Goal: Task Accomplishment & Management: Complete application form

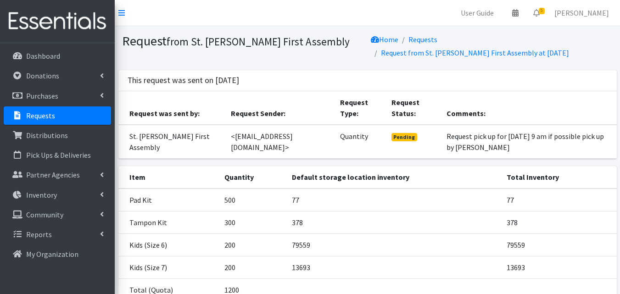
scroll to position [78, 0]
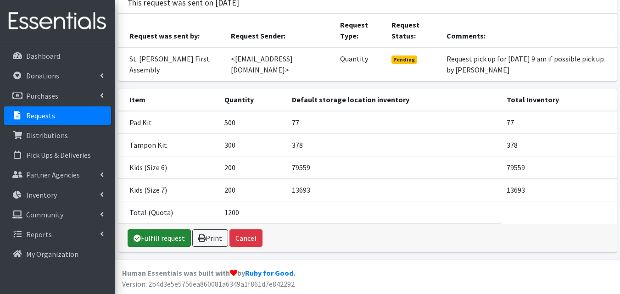
click at [172, 239] on link "Fulfill request" at bounding box center [159, 237] width 63 height 17
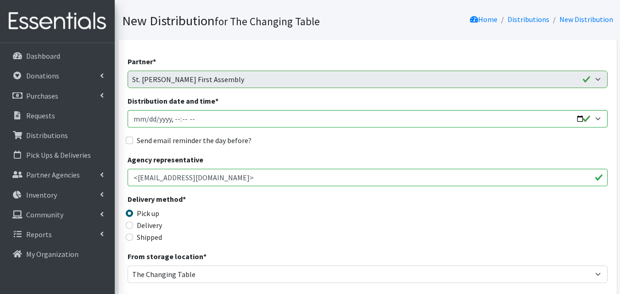
scroll to position [51, 0]
click at [575, 115] on input "Distribution date and time *" at bounding box center [368, 118] width 480 height 17
type input "2025-09-02T09:00"
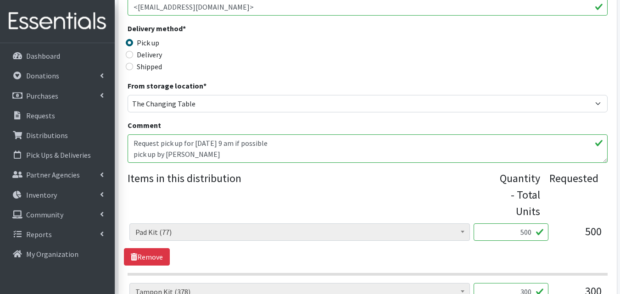
scroll to position [500, 0]
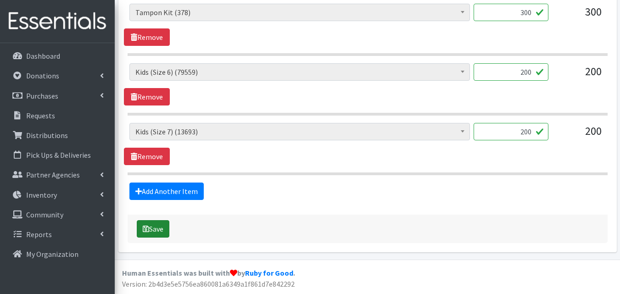
click at [159, 233] on button "Save" at bounding box center [153, 228] width 33 height 17
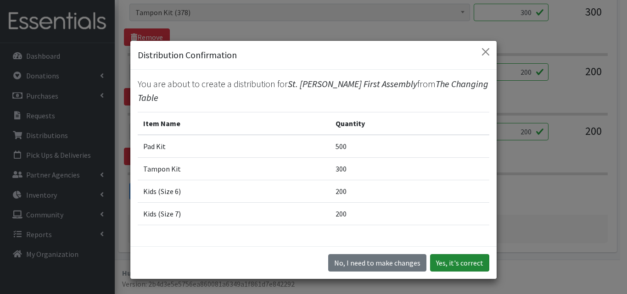
click at [468, 256] on button "Yes, it's correct" at bounding box center [459, 262] width 59 height 17
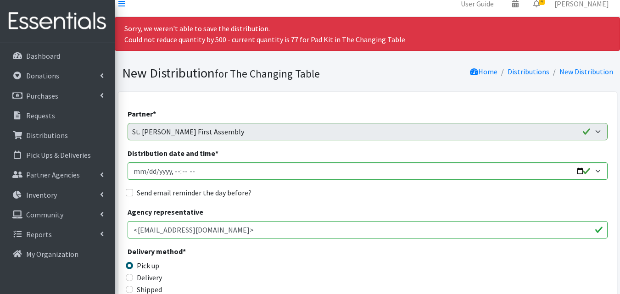
scroll to position [0, 0]
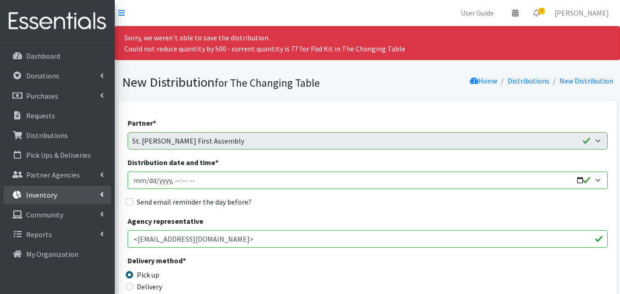
click at [72, 197] on link "Inventory" at bounding box center [57, 195] width 107 height 18
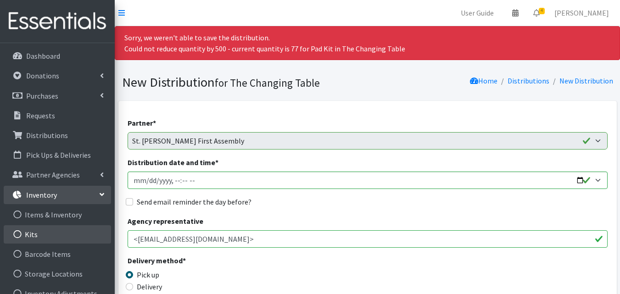
click at [70, 234] on link "Kits" at bounding box center [57, 234] width 107 height 18
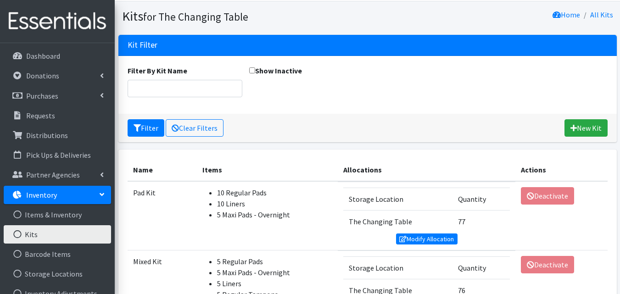
scroll to position [30, 0]
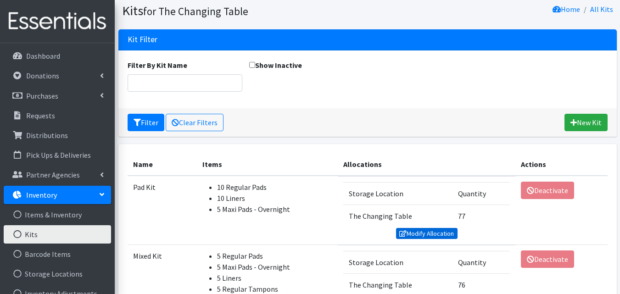
click at [417, 232] on link "Modify Allocation" at bounding box center [426, 233] width 61 height 11
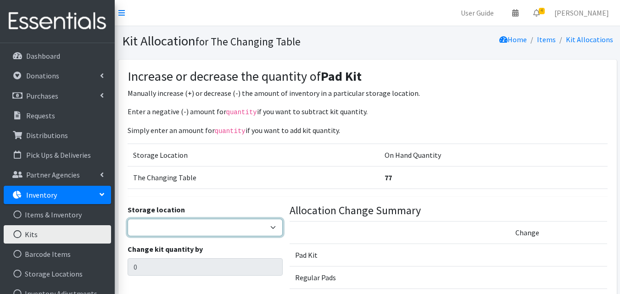
click at [255, 229] on select "The Changing Table Lake Movers Runabout Storage" at bounding box center [205, 227] width 155 height 17
select select "389"
click at [128, 219] on select "The Changing Table Lake Movers Runabout Storage" at bounding box center [205, 227] width 155 height 17
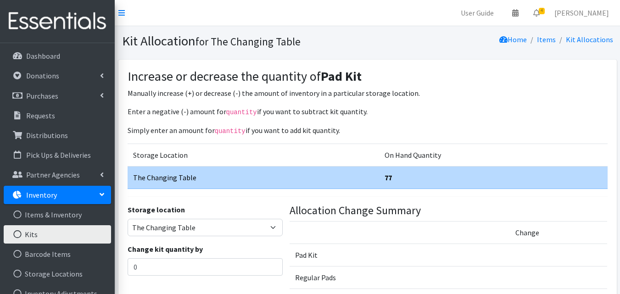
click at [233, 248] on div "Change kit quantity by 0" at bounding box center [205, 260] width 155 height 32
click at [230, 268] on input "0" at bounding box center [205, 266] width 155 height 17
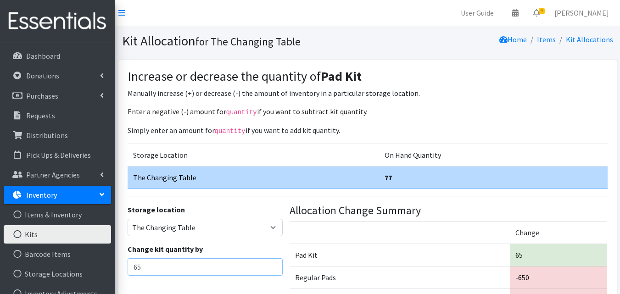
scroll to position [126, 0]
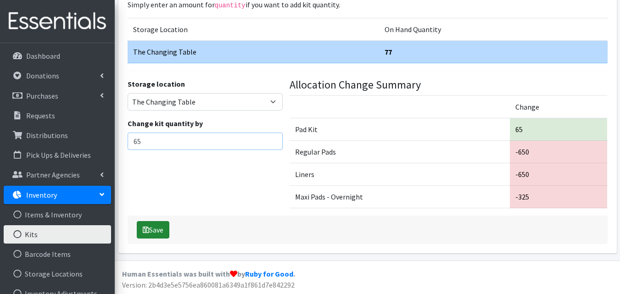
type input "65"
click at [154, 228] on button "Save" at bounding box center [153, 229] width 33 height 17
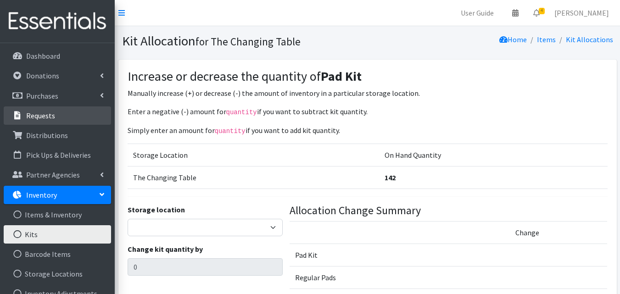
click at [63, 119] on link "Requests" at bounding box center [57, 115] width 107 height 18
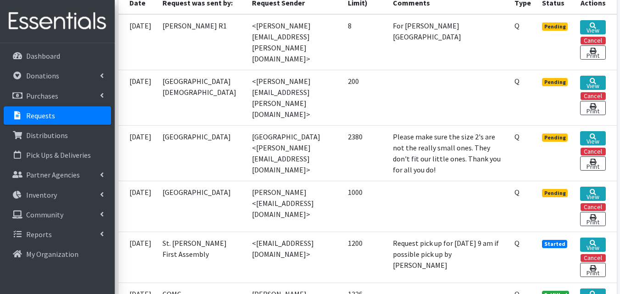
scroll to position [297, 0]
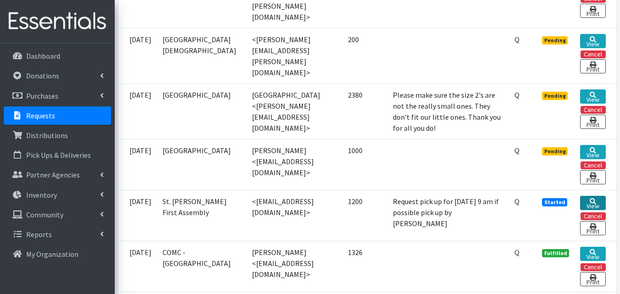
click at [595, 199] on icon at bounding box center [592, 201] width 6 height 6
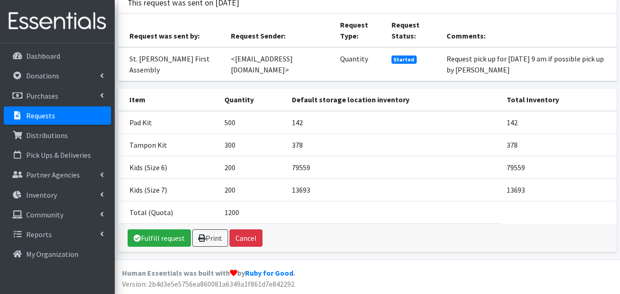
scroll to position [78, 0]
click at [174, 235] on link "Fulfill request" at bounding box center [159, 237] width 63 height 17
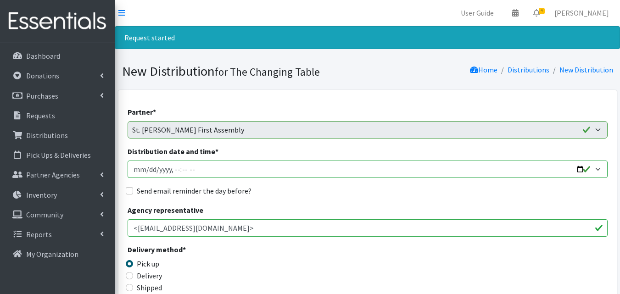
click at [579, 167] on input "Distribution date and time *" at bounding box center [368, 169] width 480 height 17
type input "2025-09-02T09:00"
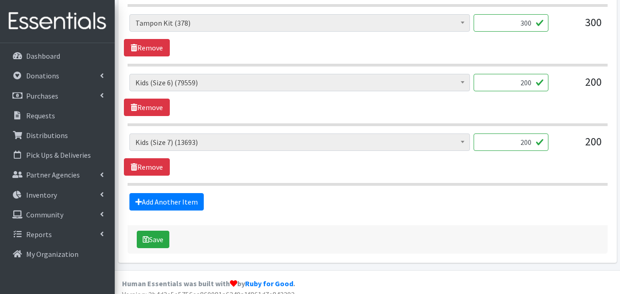
scroll to position [500, 0]
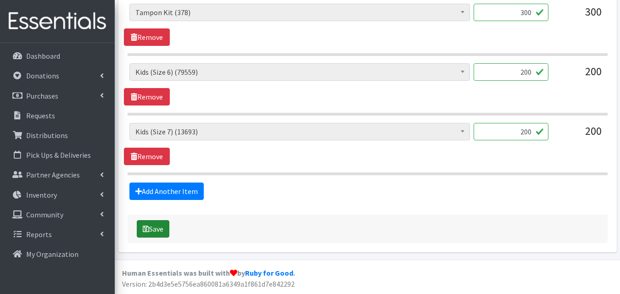
click at [167, 232] on button "Save" at bounding box center [153, 228] width 33 height 17
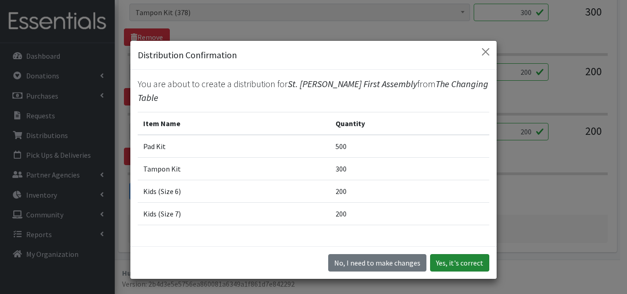
click at [444, 266] on button "Yes, it's correct" at bounding box center [459, 262] width 59 height 17
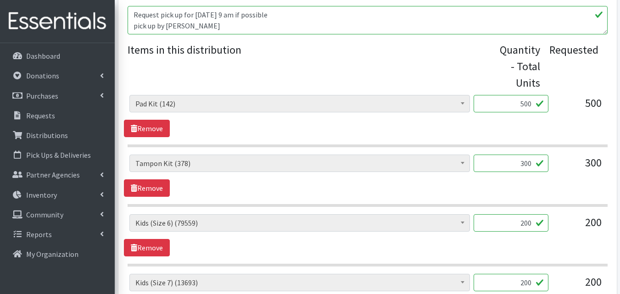
scroll to position [366, 0]
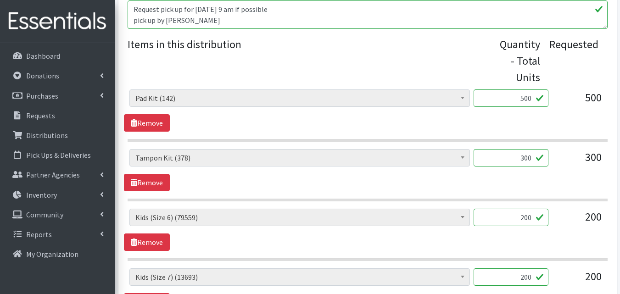
click at [530, 160] on input "300" at bounding box center [510, 157] width 75 height 17
type input "30"
click at [530, 98] on input "500" at bounding box center [510, 97] width 75 height 17
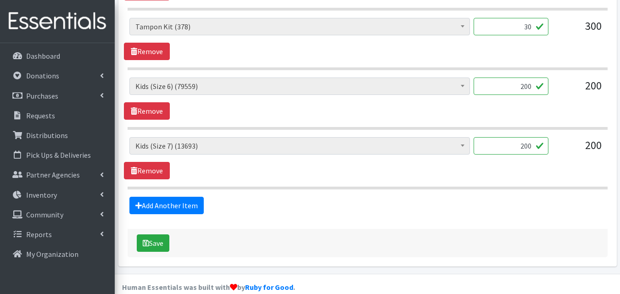
scroll to position [511, 0]
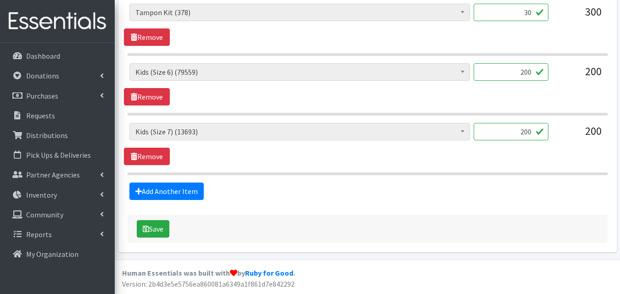
type input "5050"
click at [166, 234] on button "Save" at bounding box center [153, 228] width 33 height 17
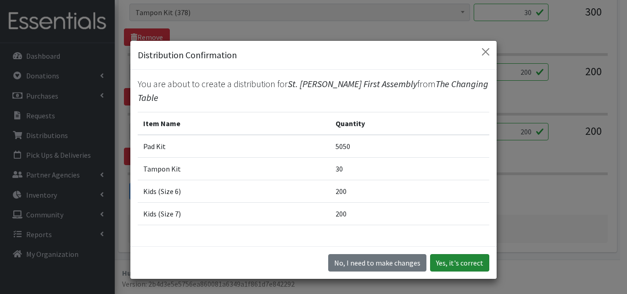
click at [453, 269] on button "Yes, it's correct" at bounding box center [459, 262] width 59 height 17
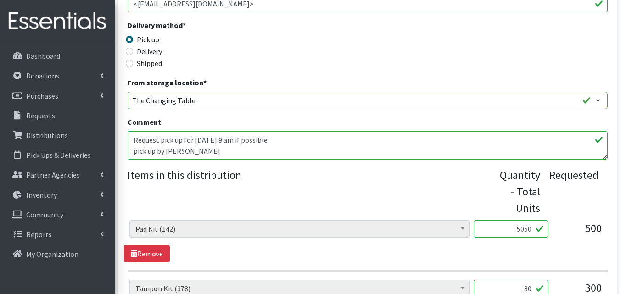
scroll to position [236, 0]
click at [521, 232] on input "5050" at bounding box center [510, 228] width 75 height 17
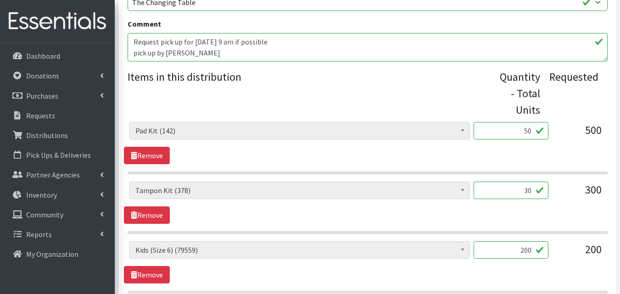
scroll to position [511, 0]
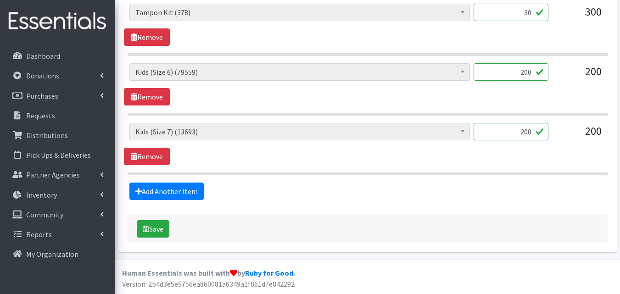
type input "50"
click at [166, 225] on button "Save" at bounding box center [153, 228] width 33 height 17
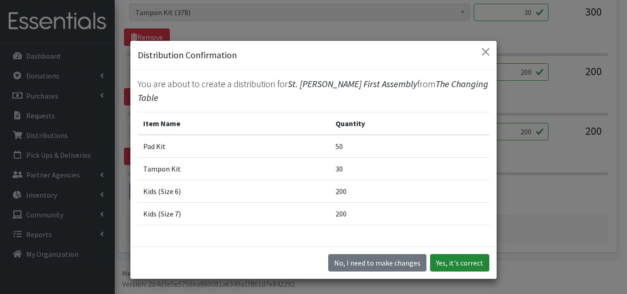
click at [456, 261] on button "Yes, it's correct" at bounding box center [459, 262] width 59 height 17
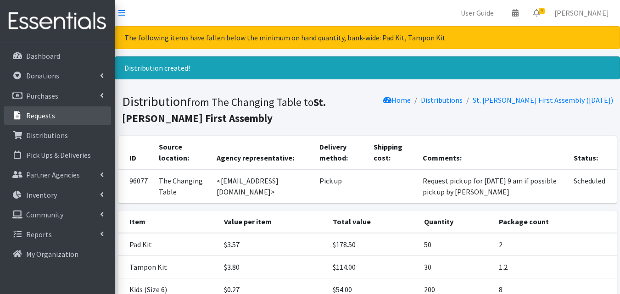
click at [73, 118] on link "Requests" at bounding box center [57, 115] width 107 height 18
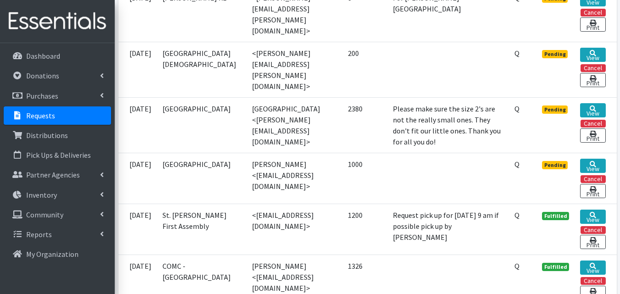
scroll to position [292, 0]
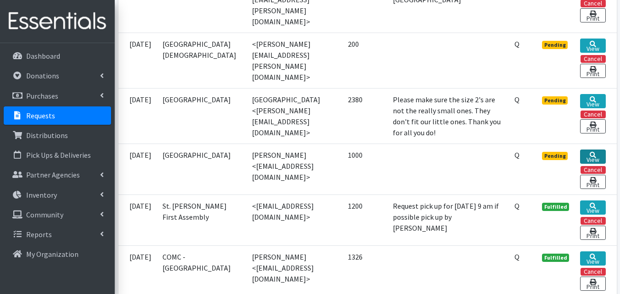
click at [598, 155] on link "View" at bounding box center [592, 157] width 25 height 14
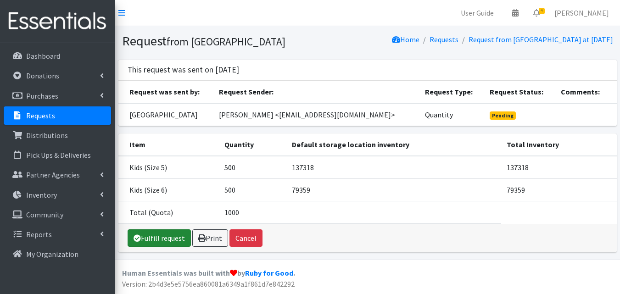
click at [178, 247] on link "Fulfill request" at bounding box center [159, 237] width 63 height 17
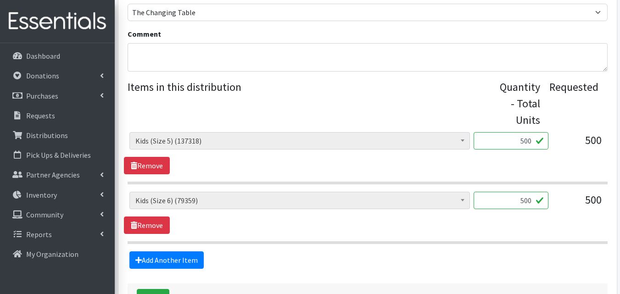
scroll to position [381, 0]
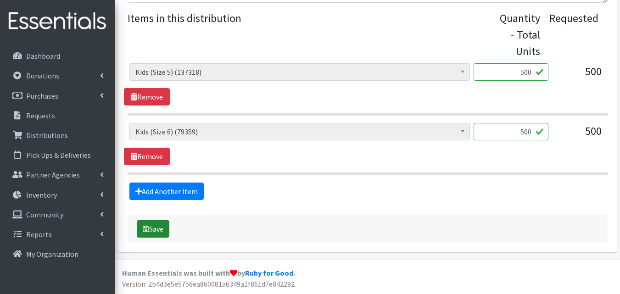
click at [165, 229] on button "Save" at bounding box center [153, 228] width 33 height 17
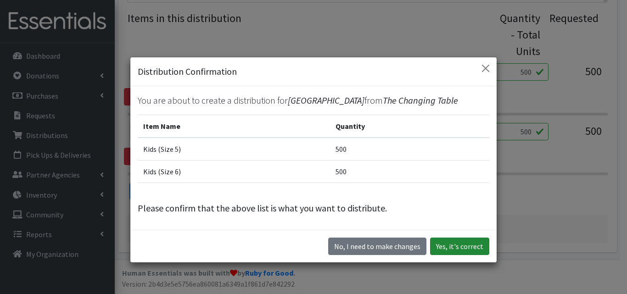
click at [454, 246] on button "Yes, it's correct" at bounding box center [459, 246] width 59 height 17
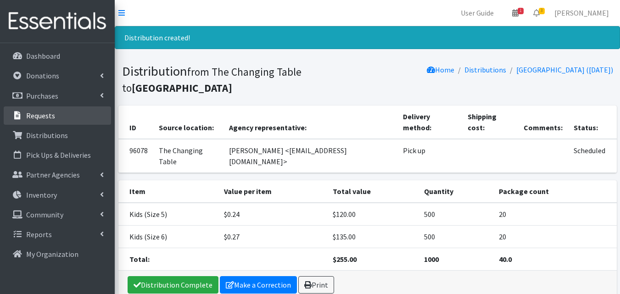
click at [71, 119] on link "Requests" at bounding box center [57, 115] width 107 height 18
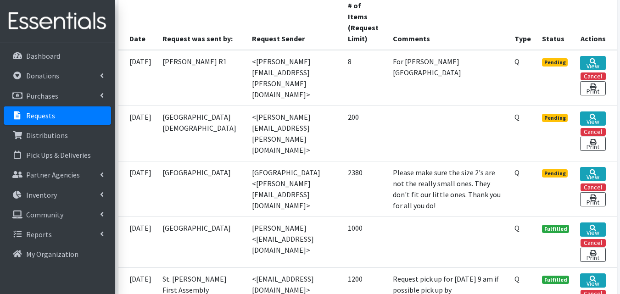
scroll to position [220, 0]
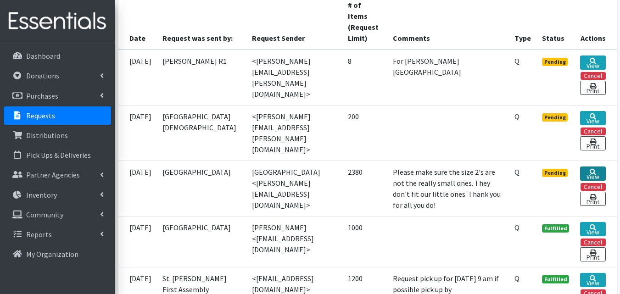
click at [598, 168] on link "View" at bounding box center [592, 174] width 25 height 14
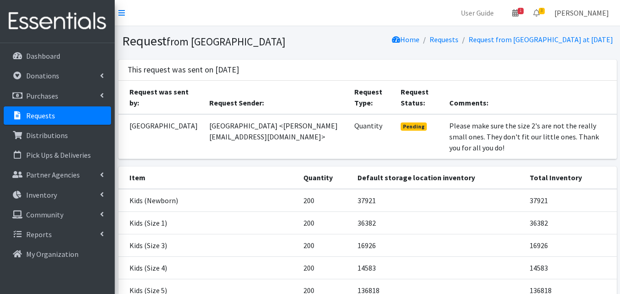
click at [559, 11] on link "[PERSON_NAME]" at bounding box center [581, 13] width 69 height 18
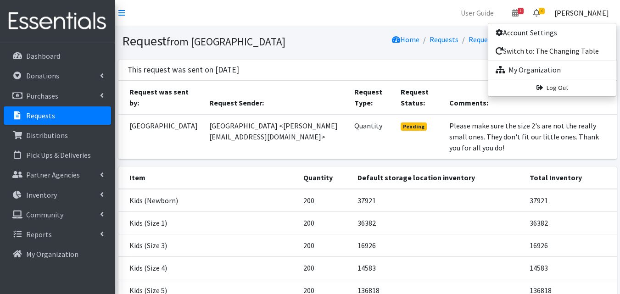
click at [539, 14] on icon at bounding box center [536, 12] width 6 height 7
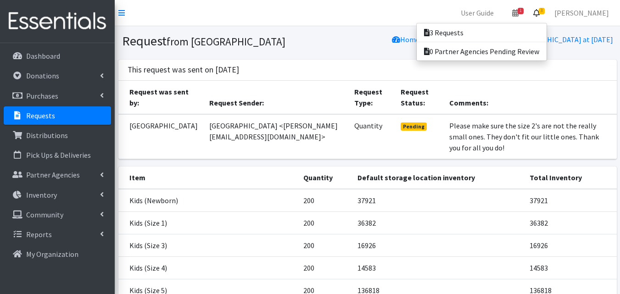
click at [322, 156] on td "[GEOGRAPHIC_DATA] <[PERSON_NAME][EMAIL_ADDRESS][DOMAIN_NAME]>" at bounding box center [276, 136] width 145 height 45
